Goal: Information Seeking & Learning: Learn about a topic

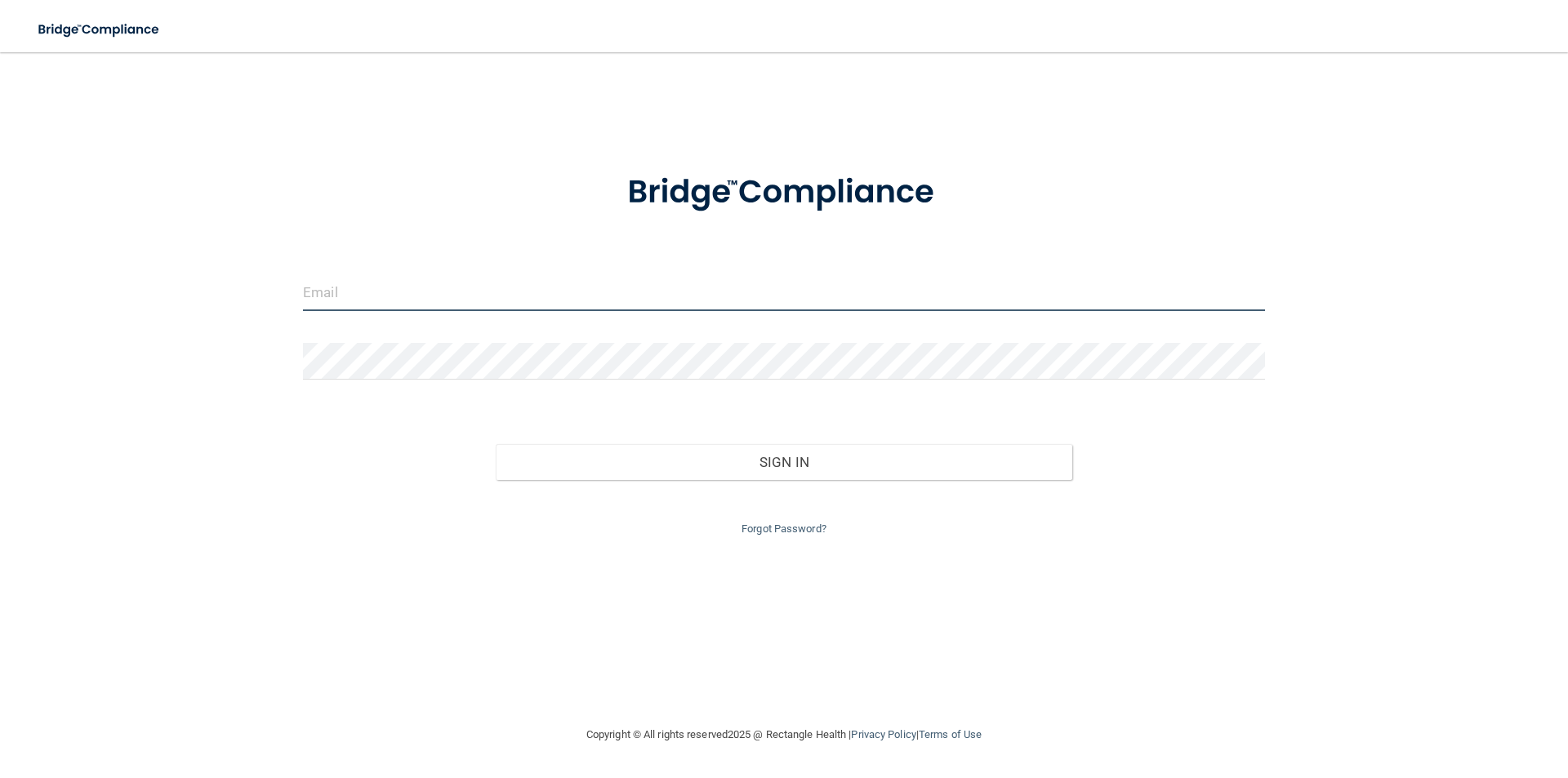
click at [589, 295] on input "email" at bounding box center [784, 292] width 962 height 36
type input "[PERSON_NAME][EMAIL_ADDRESS][PERSON_NAME][DOMAIN_NAME]"
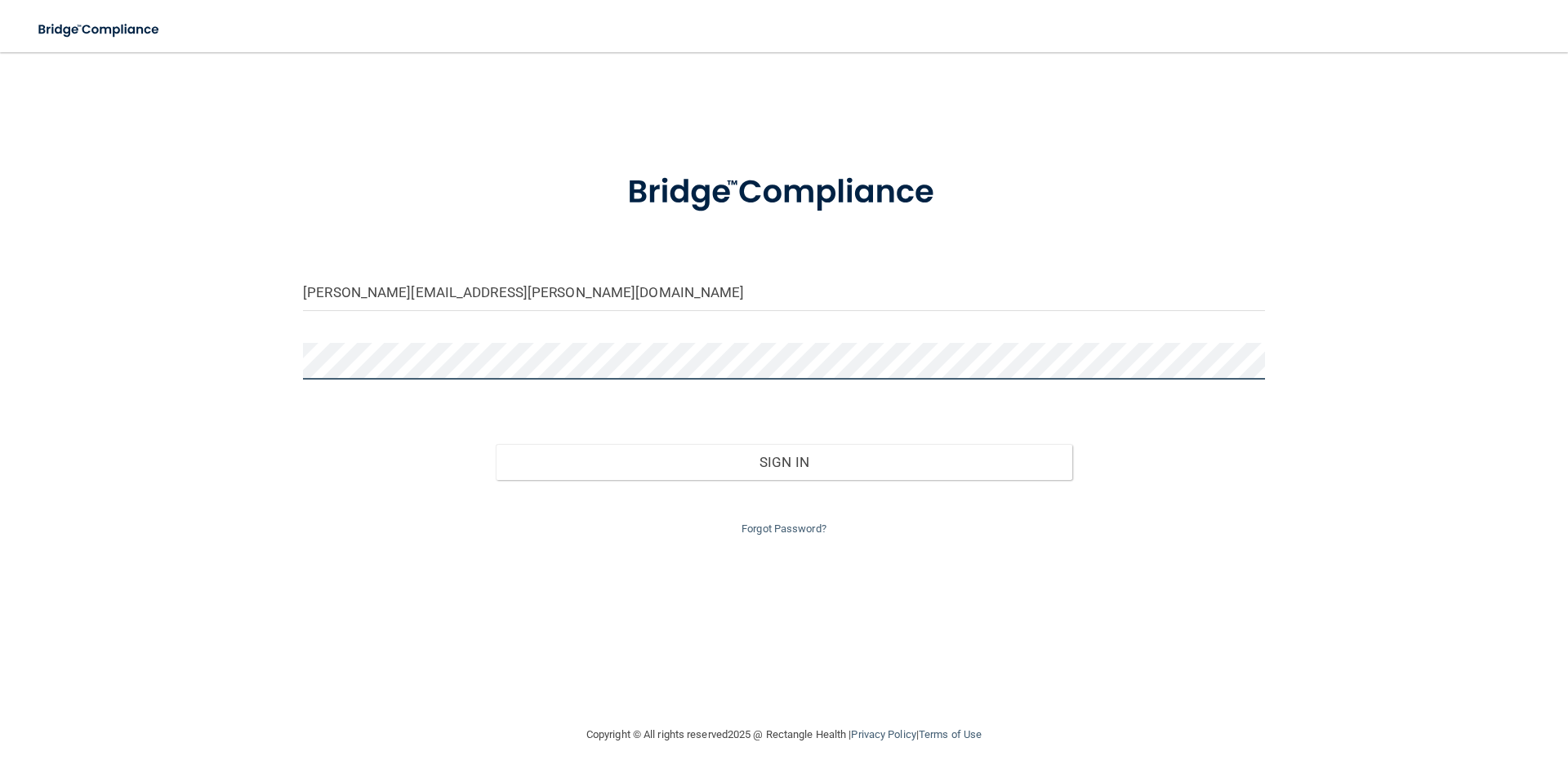
click at [496, 445] on button "Sign In" at bounding box center [784, 462] width 577 height 36
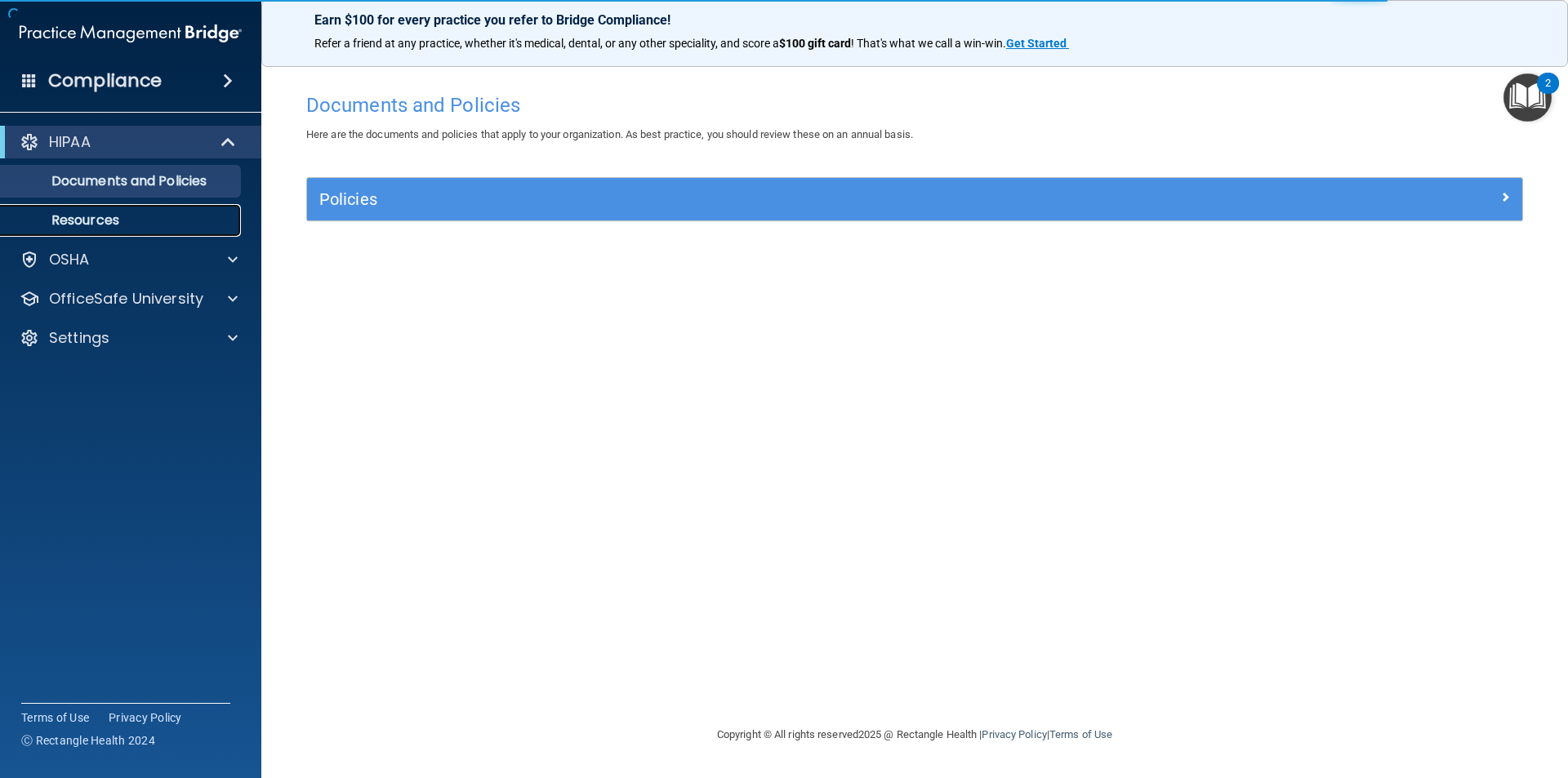
click at [86, 228] on p "Resources" at bounding box center [122, 220] width 223 height 17
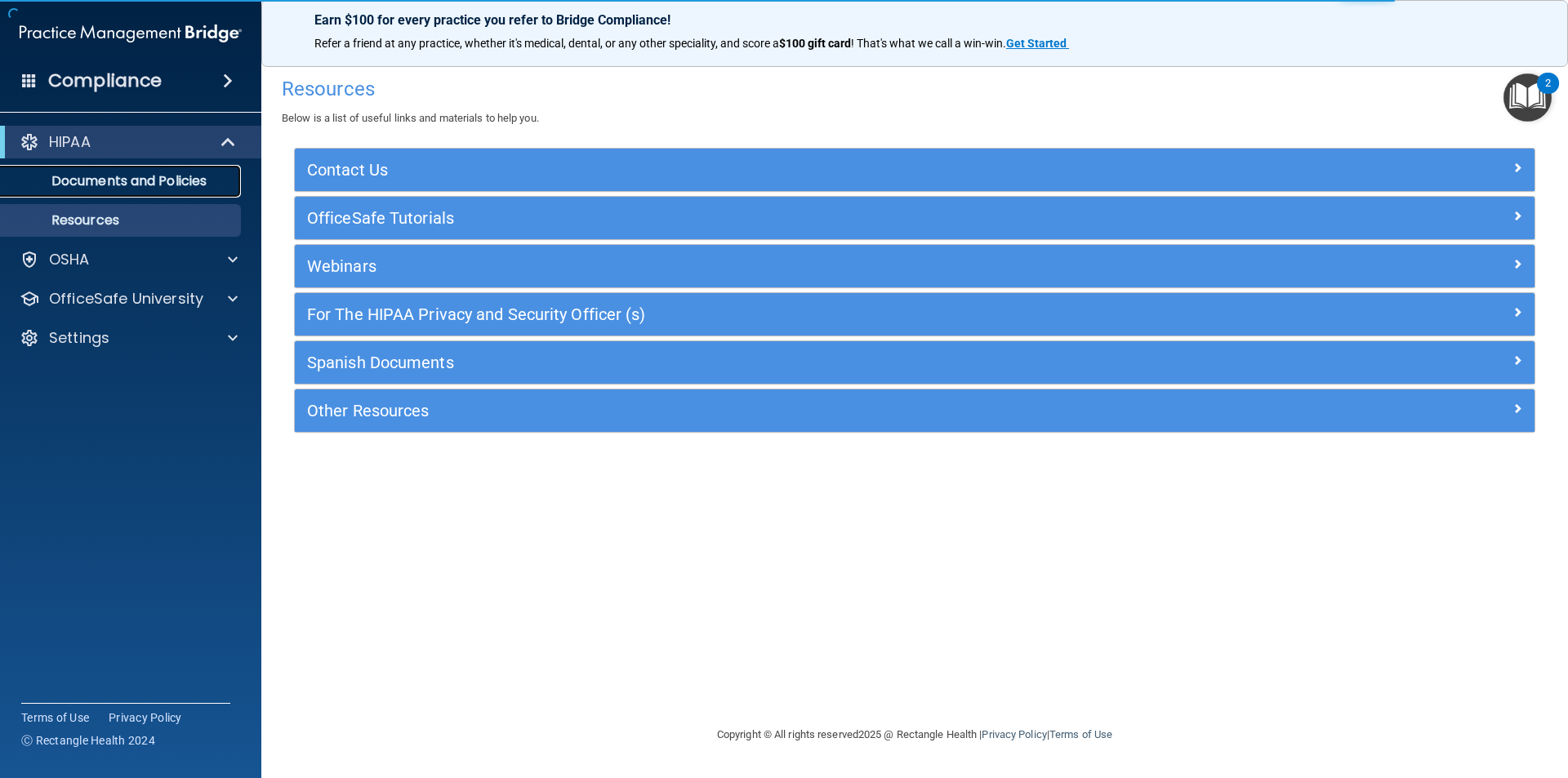
click at [100, 195] on link "Documents and Policies" at bounding box center [111, 181] width 257 height 32
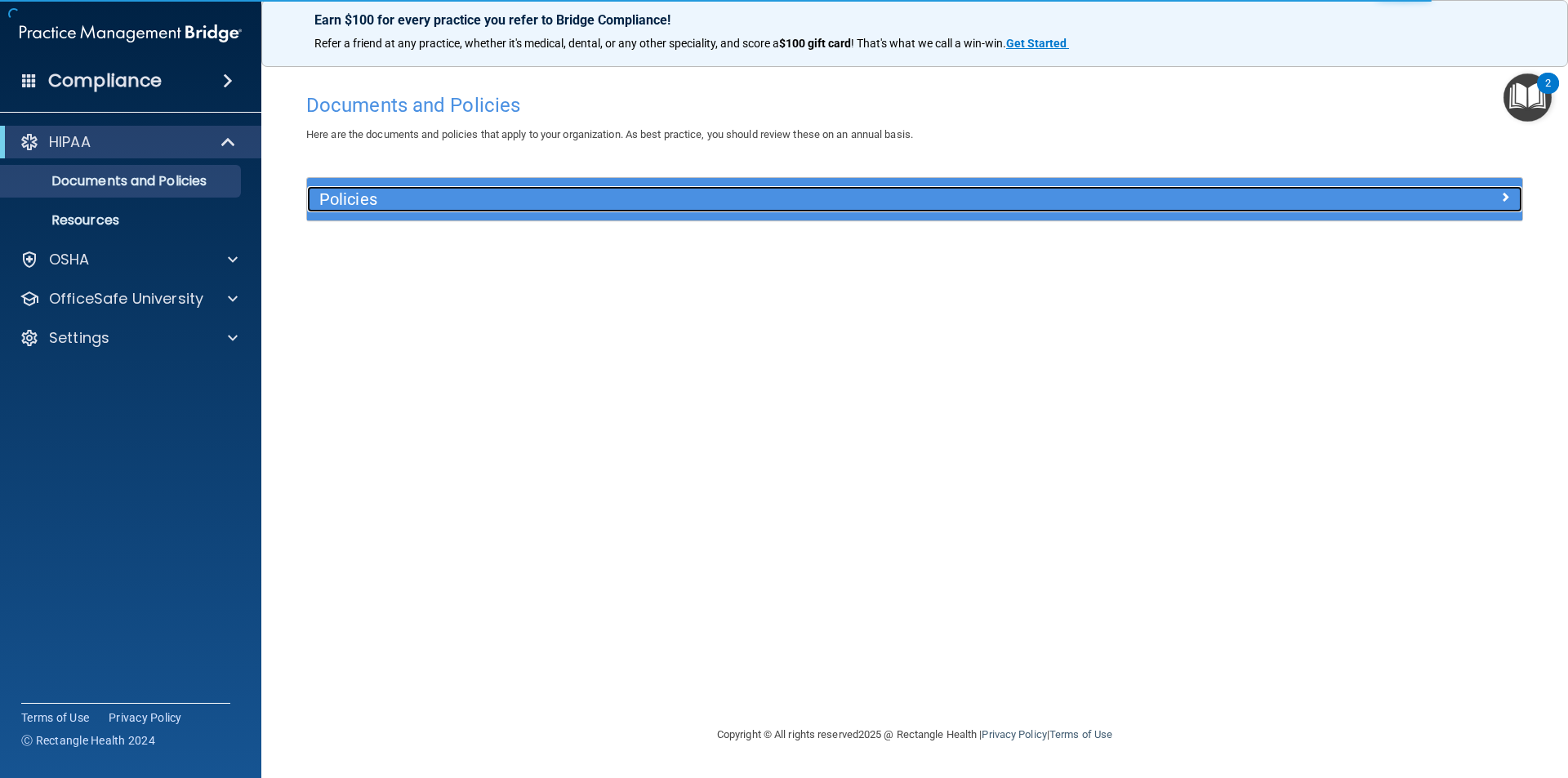
click at [417, 200] on h5 "Policies" at bounding box center [762, 199] width 886 height 18
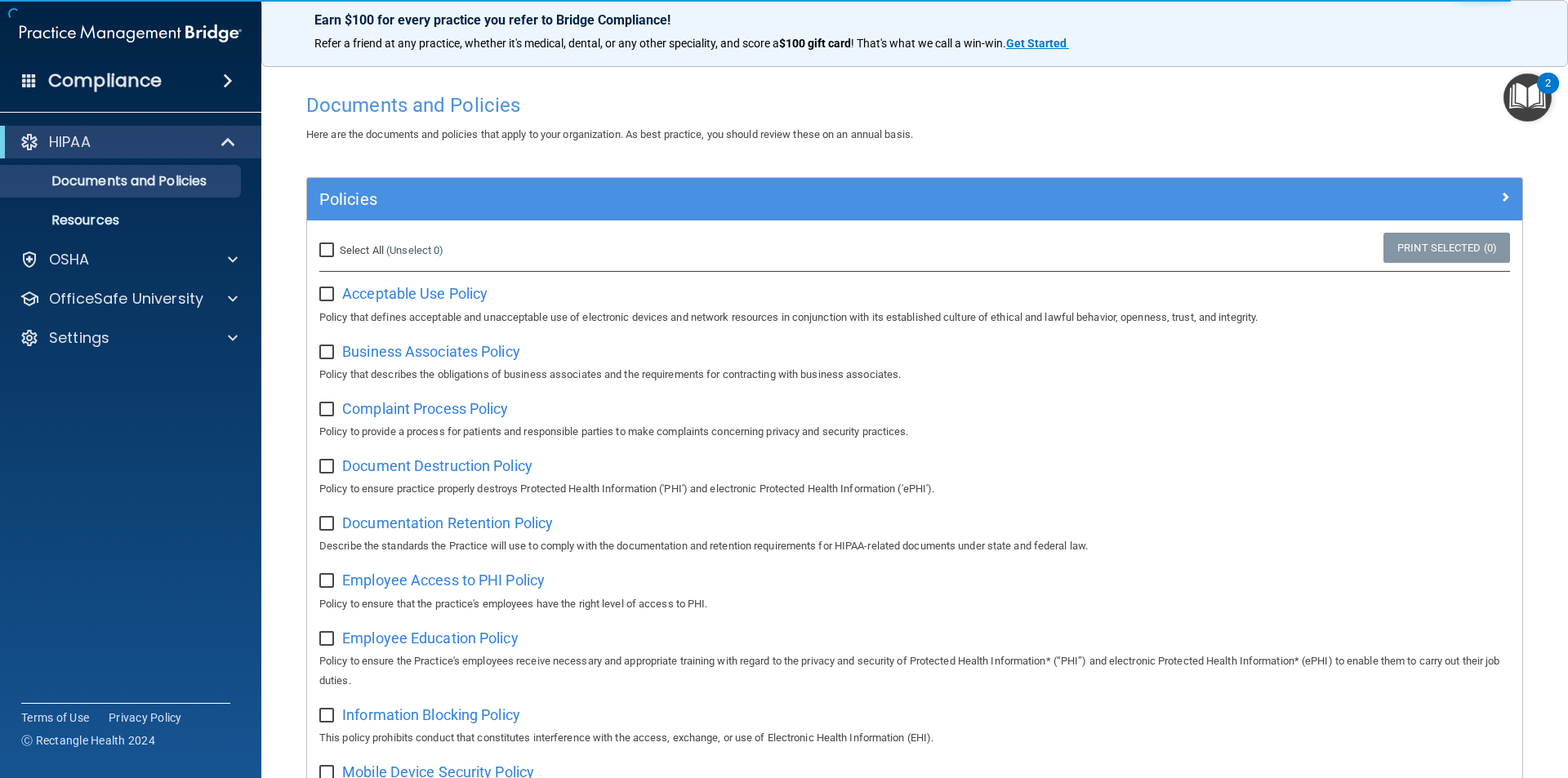
click at [326, 247] on input "Select All (Unselect 0) Unselect All" at bounding box center [329, 250] width 19 height 13
checkbox input "true"
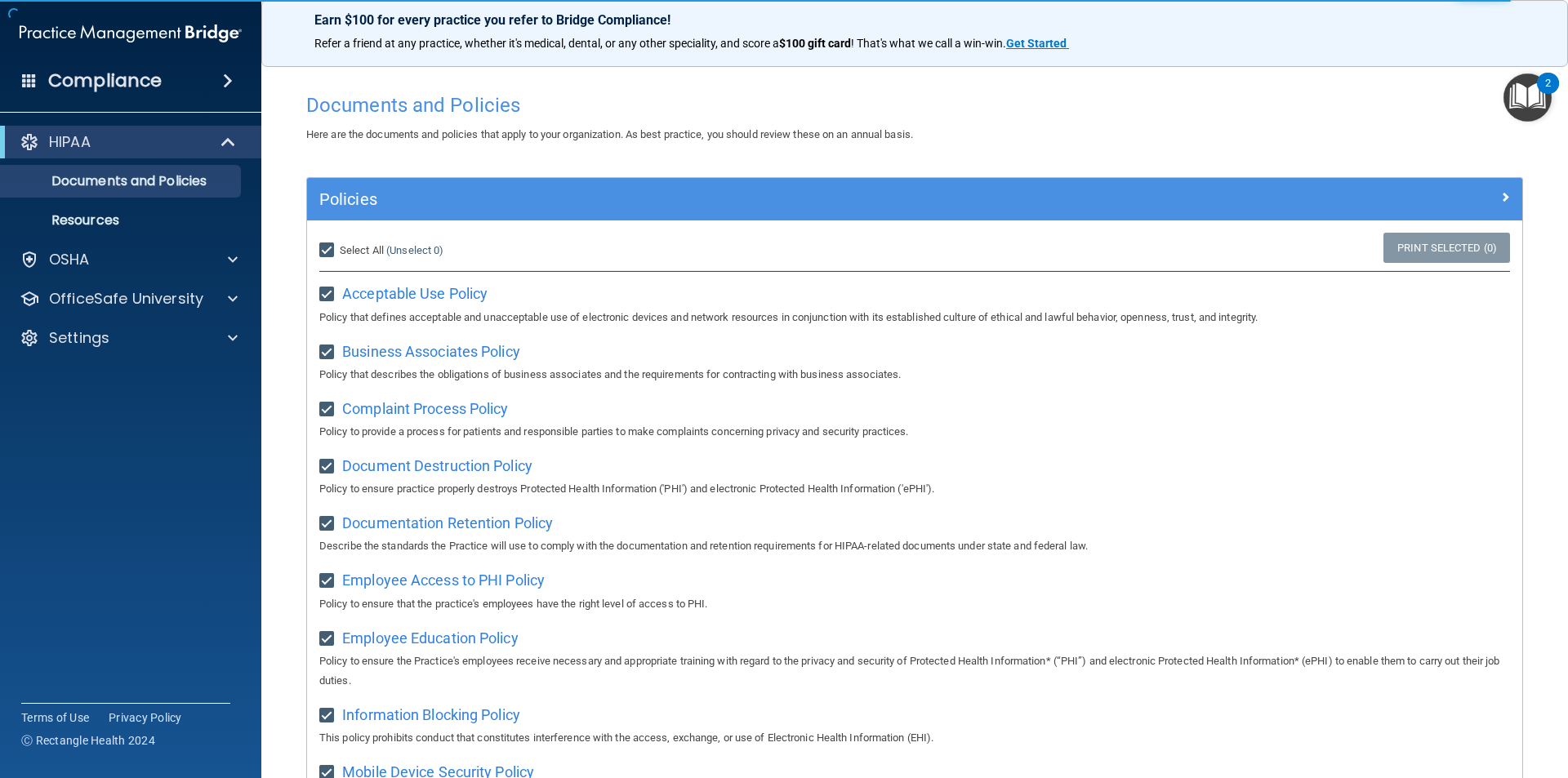
checkbox input "true"
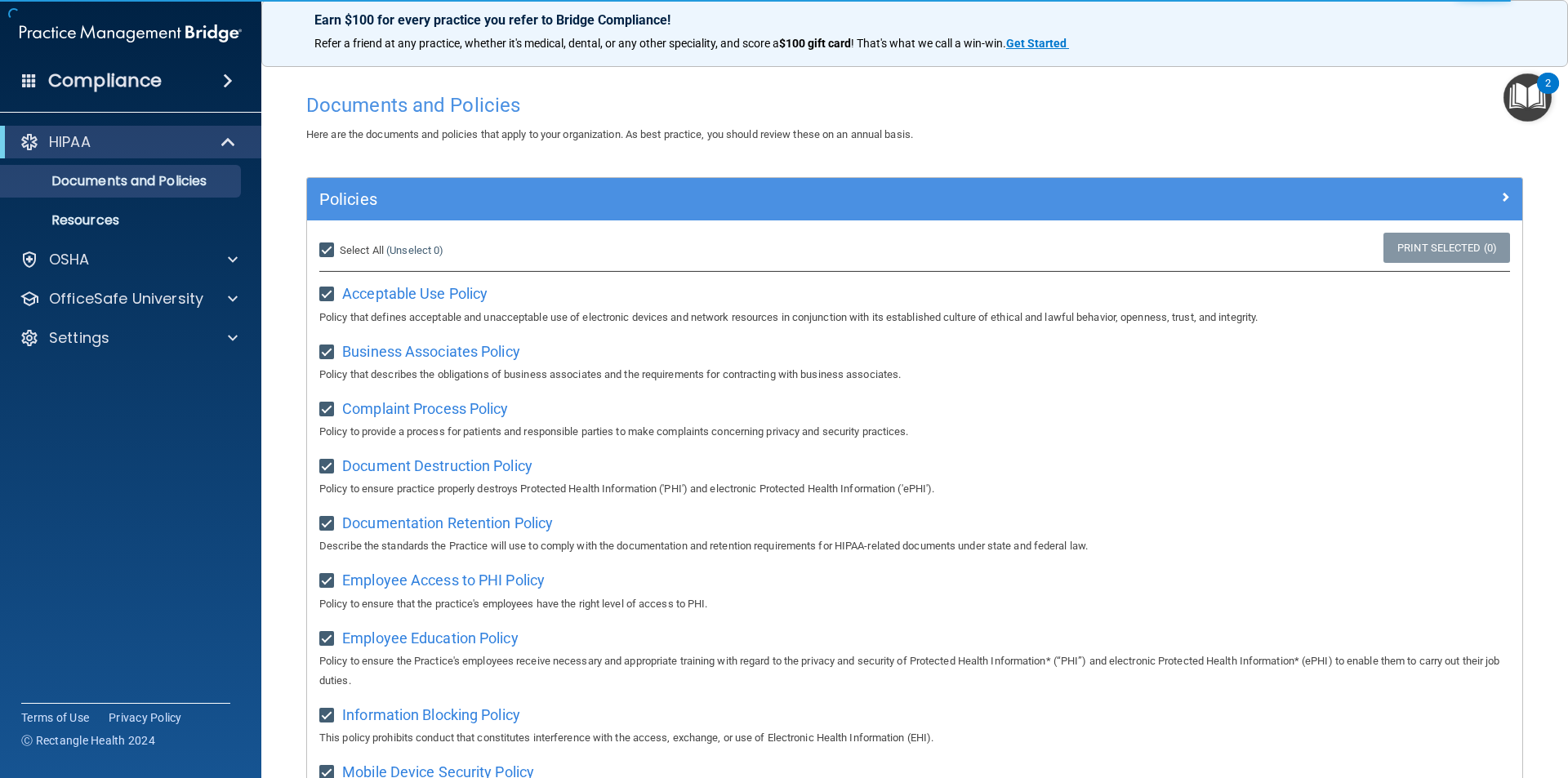
checkbox input "true"
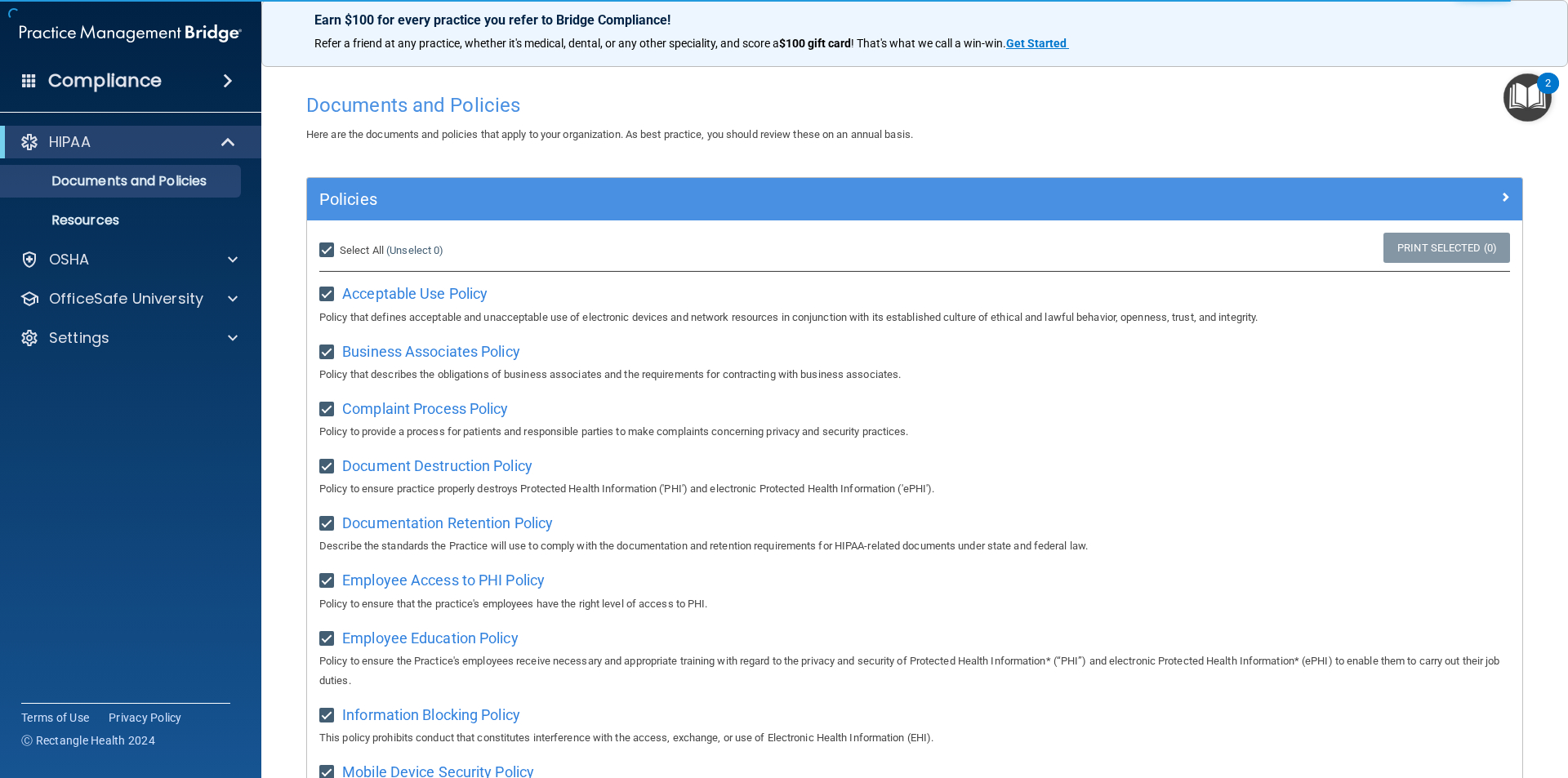
checkbox input "true"
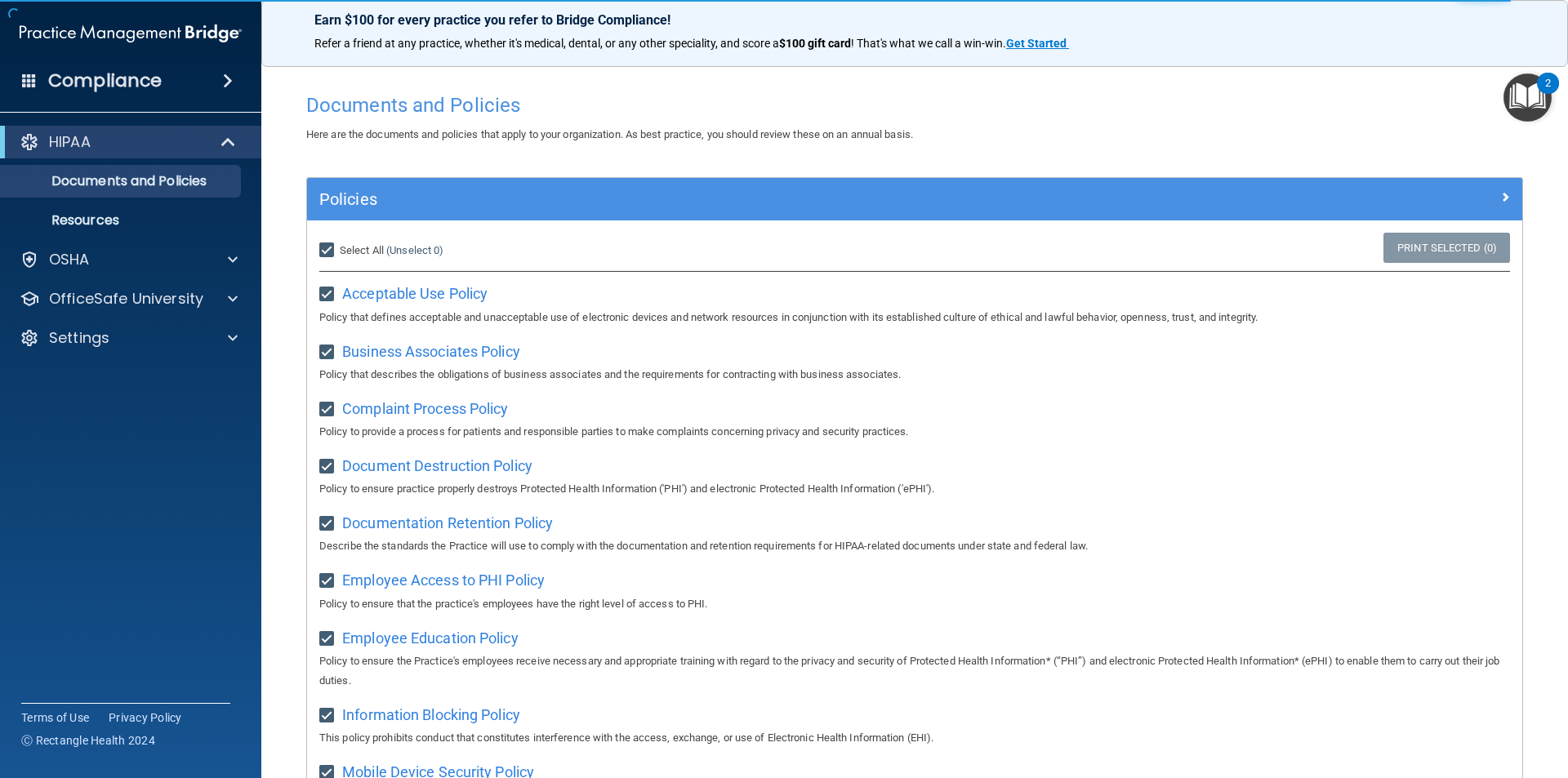
checkbox input "true"
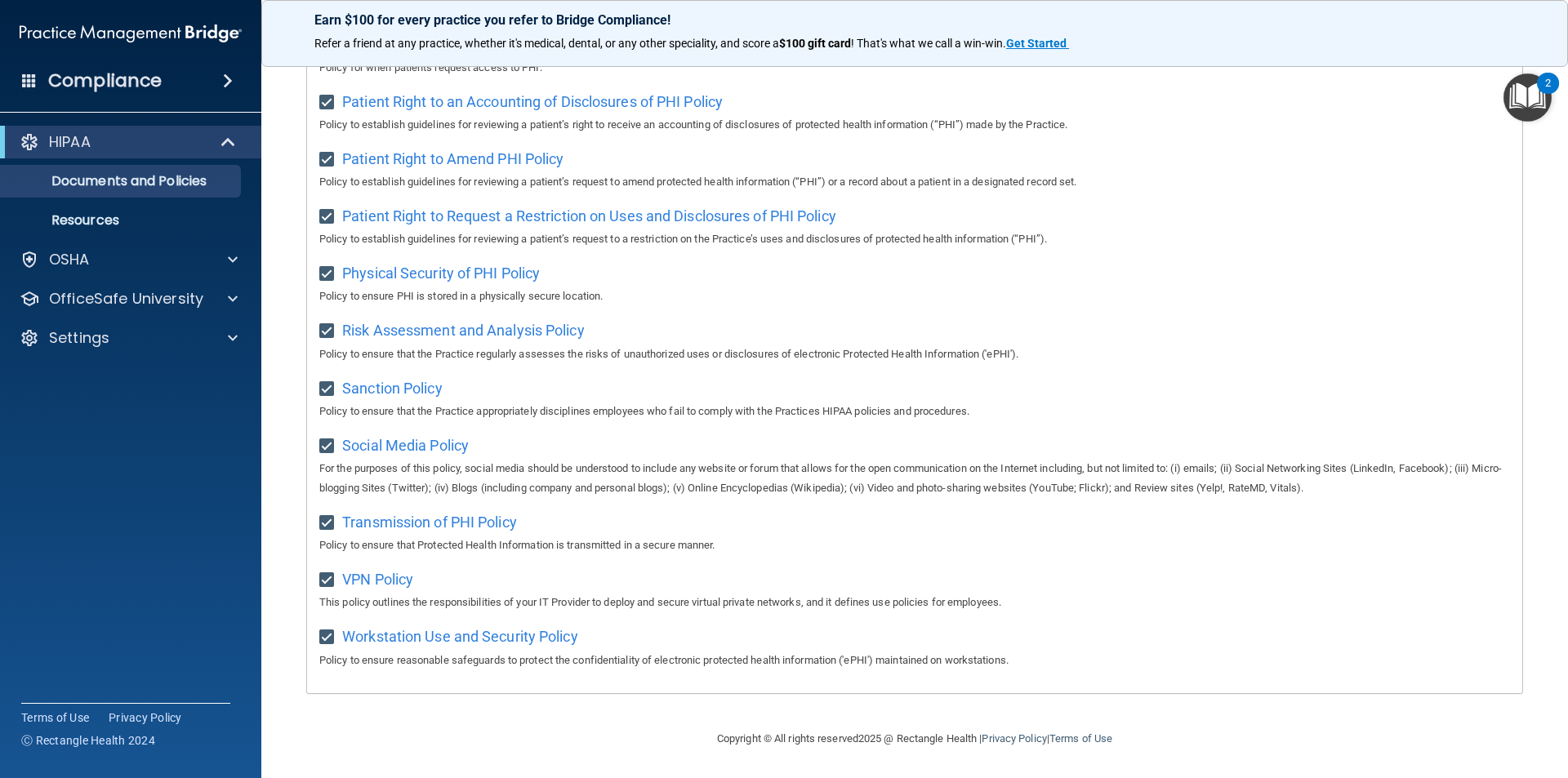
scroll to position [860, 0]
click at [137, 291] on p "OfficeSafe University" at bounding box center [126, 299] width 154 height 20
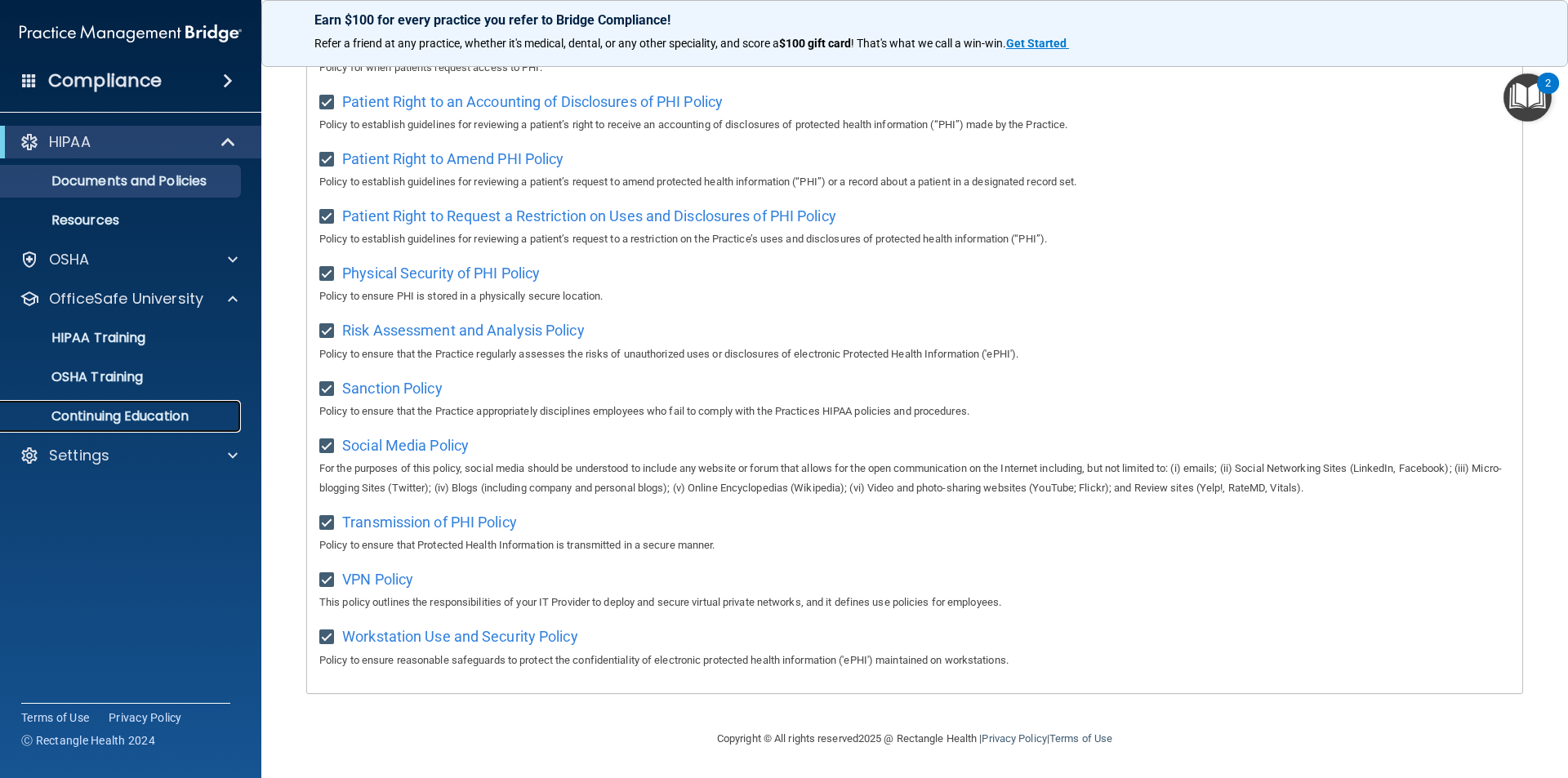
click at [123, 429] on link "Continuing Education" at bounding box center [111, 416] width 257 height 32
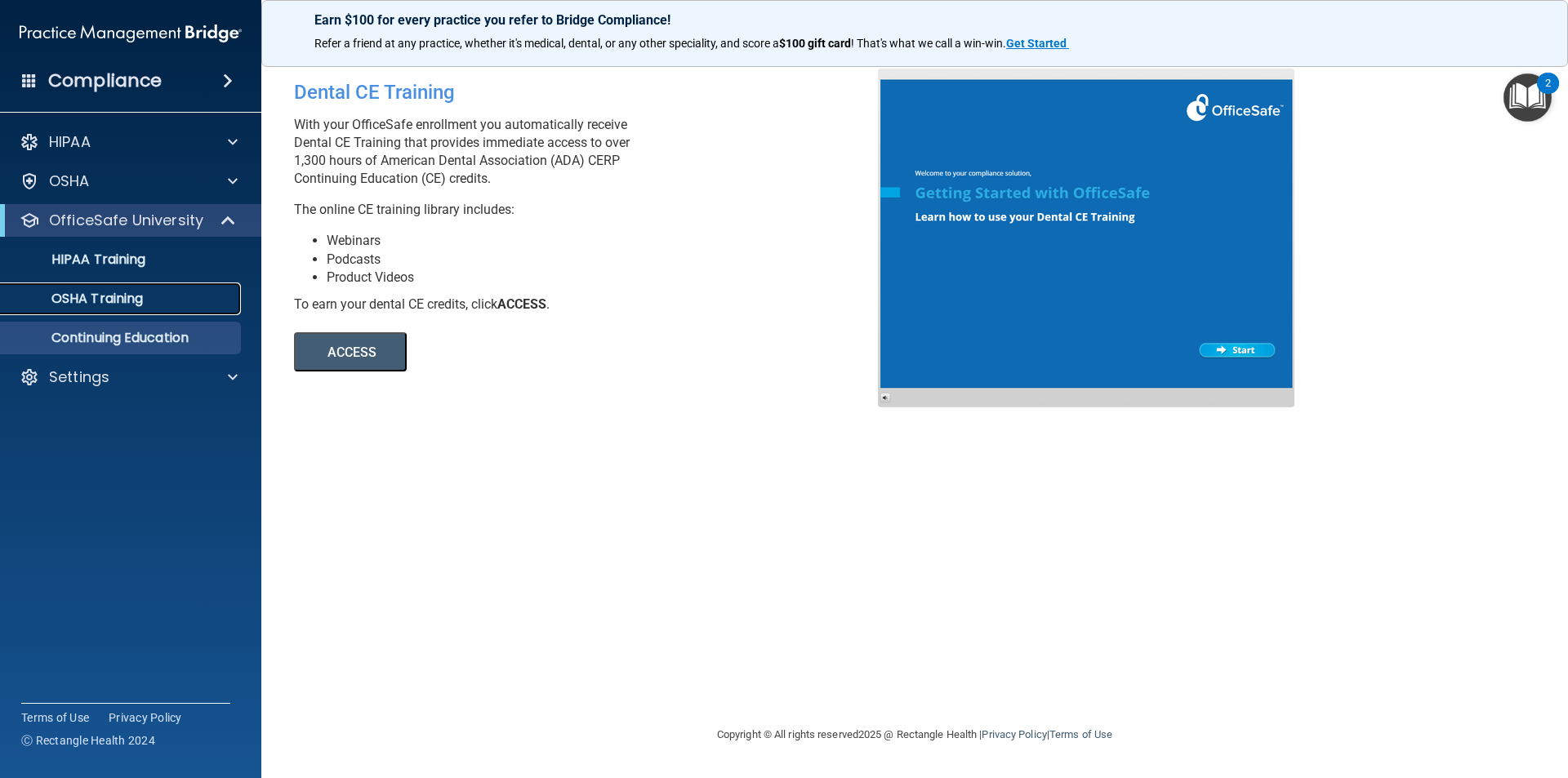
click at [192, 299] on div "OSHA Training" at bounding box center [122, 299] width 223 height 17
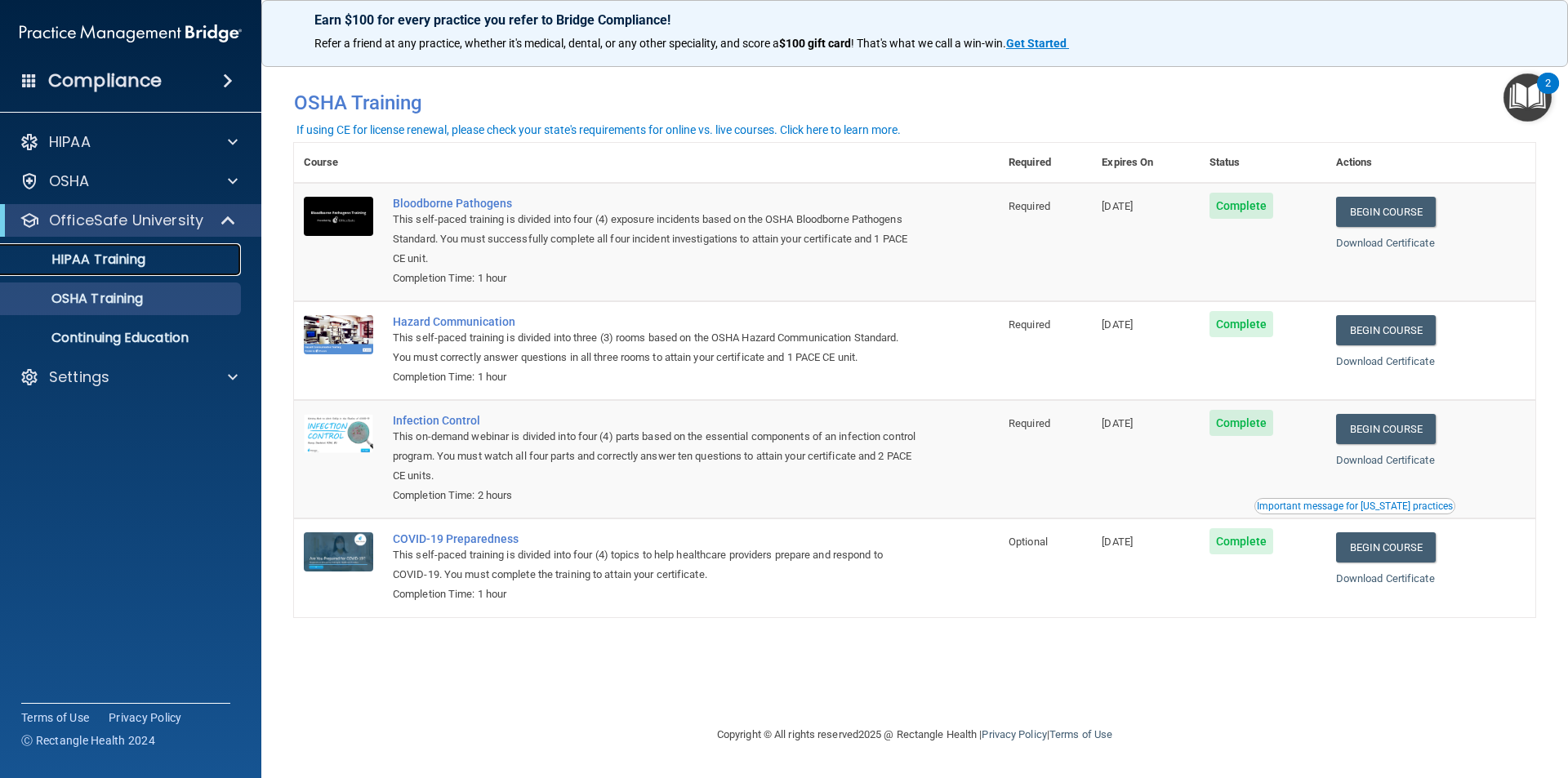
click at [134, 262] on p "HIPAA Training" at bounding box center [78, 260] width 135 height 17
